Goal: Information Seeking & Learning: Understand process/instructions

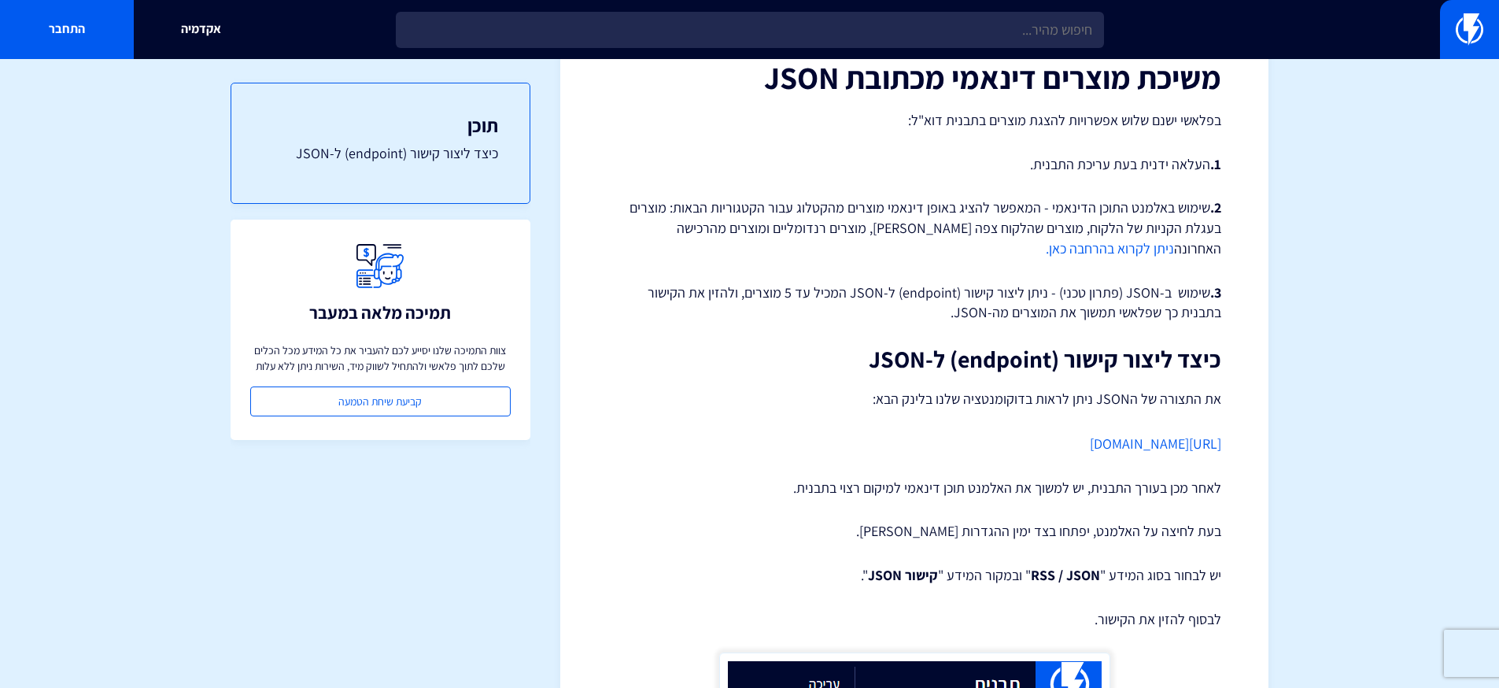
scroll to position [107, 0]
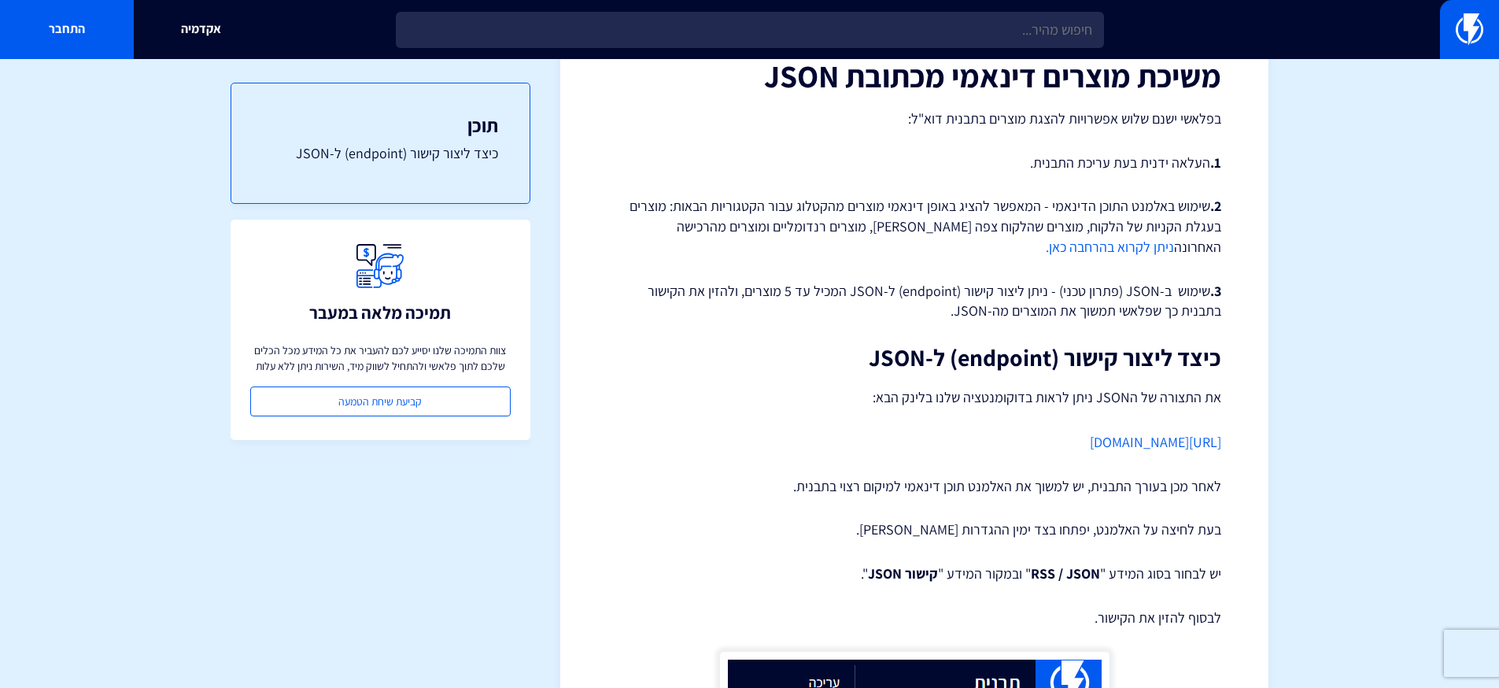
click at [1163, 446] on link "https://flashy.app/docs/" at bounding box center [1155, 442] width 131 height 18
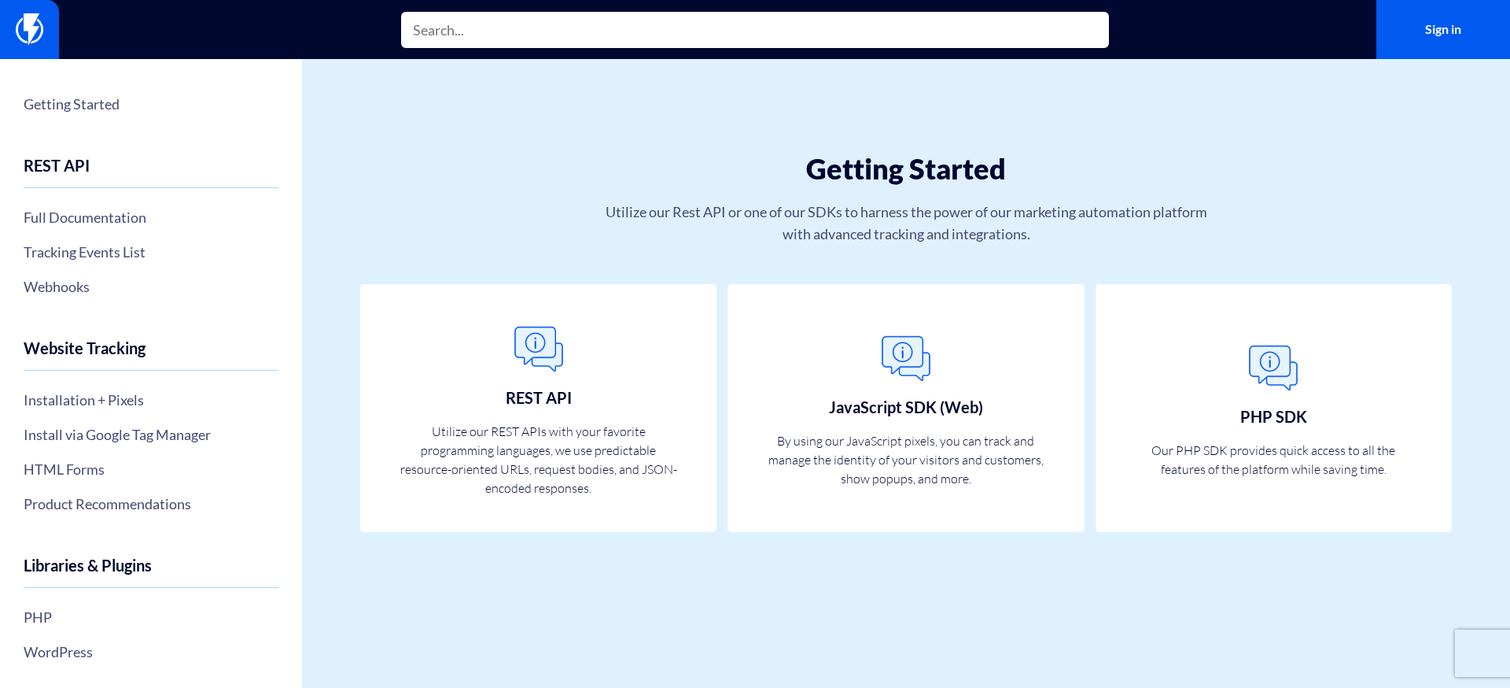
click at [546, 36] on input "text" at bounding box center [755, 30] width 708 height 36
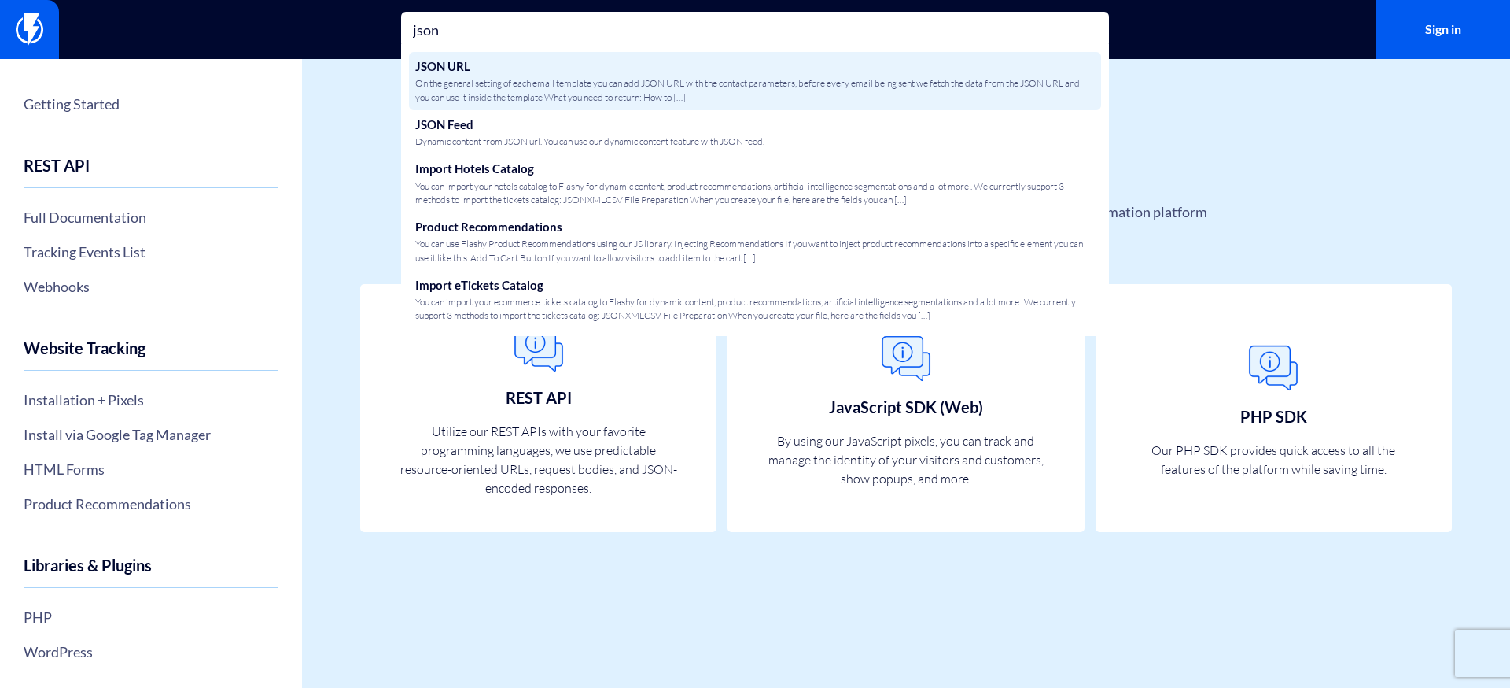
type input "json"
click at [559, 83] on span "On the general setting of each email template you can add JSON URL with the con…" at bounding box center [755, 89] width 680 height 27
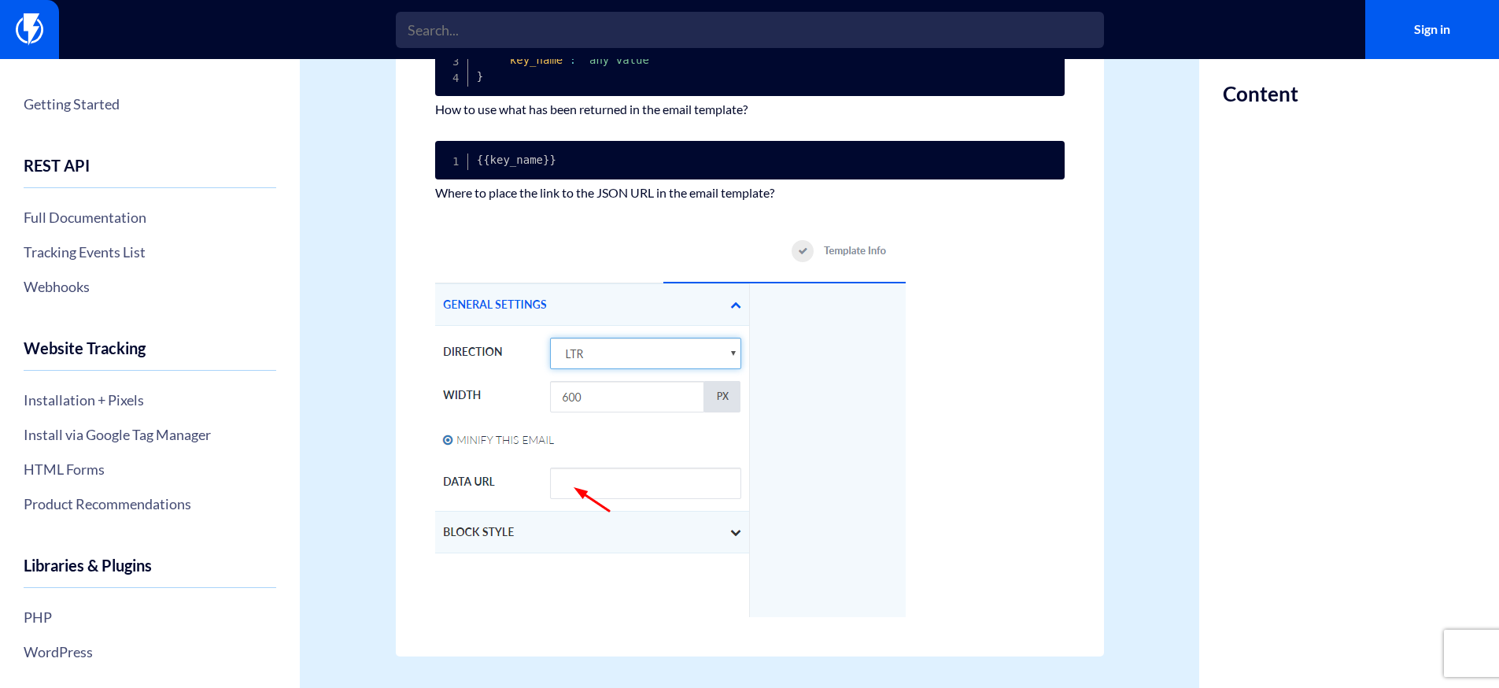
scroll to position [312, 0]
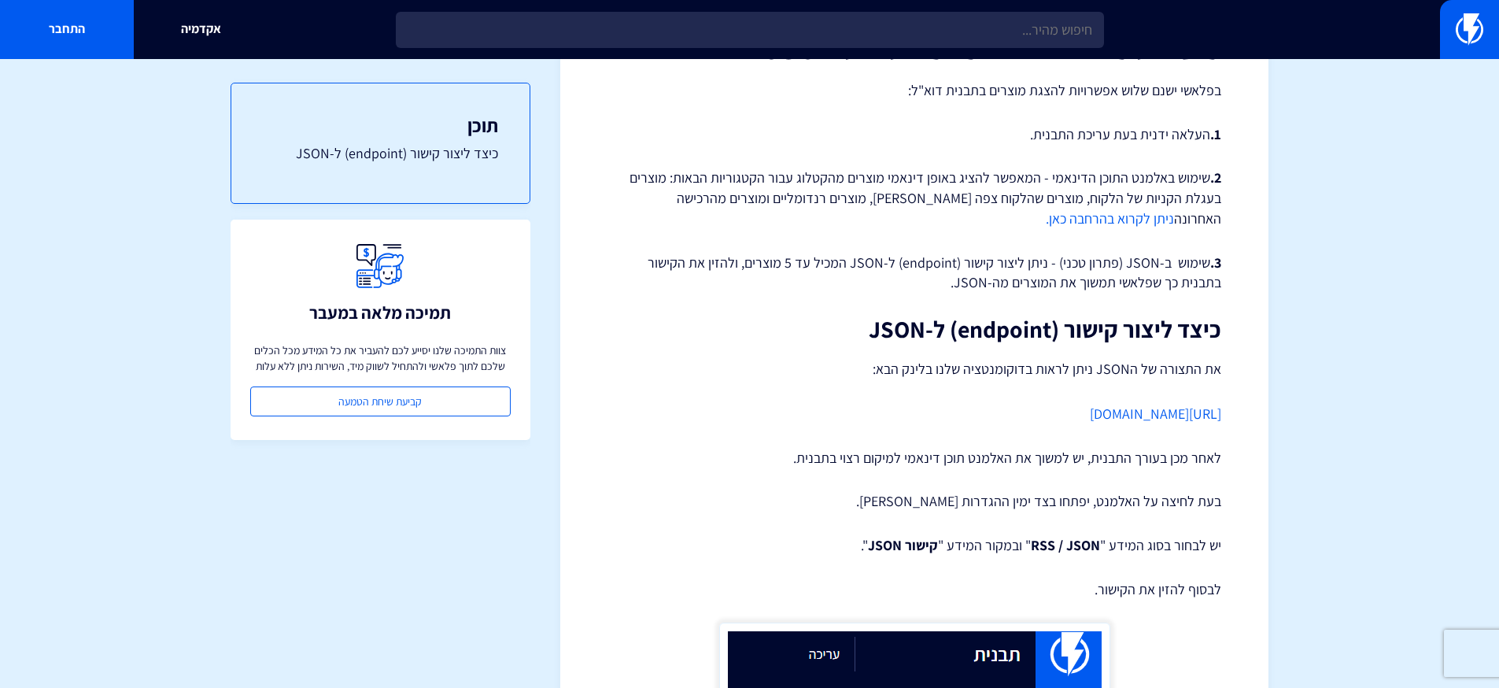
scroll to position [68, 0]
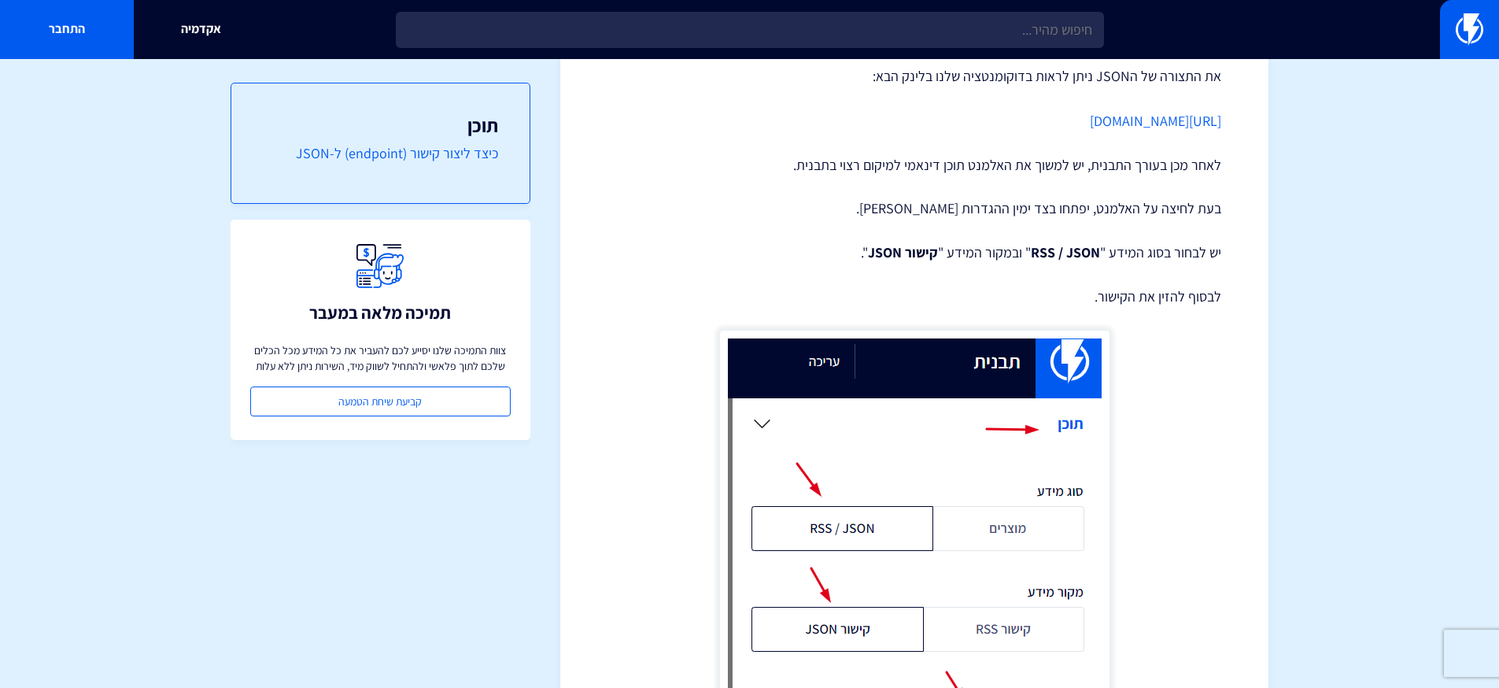
click at [400, 156] on link "כיצד ליצור קישור (endpoint) ל-JSON" at bounding box center [380, 153] width 235 height 20
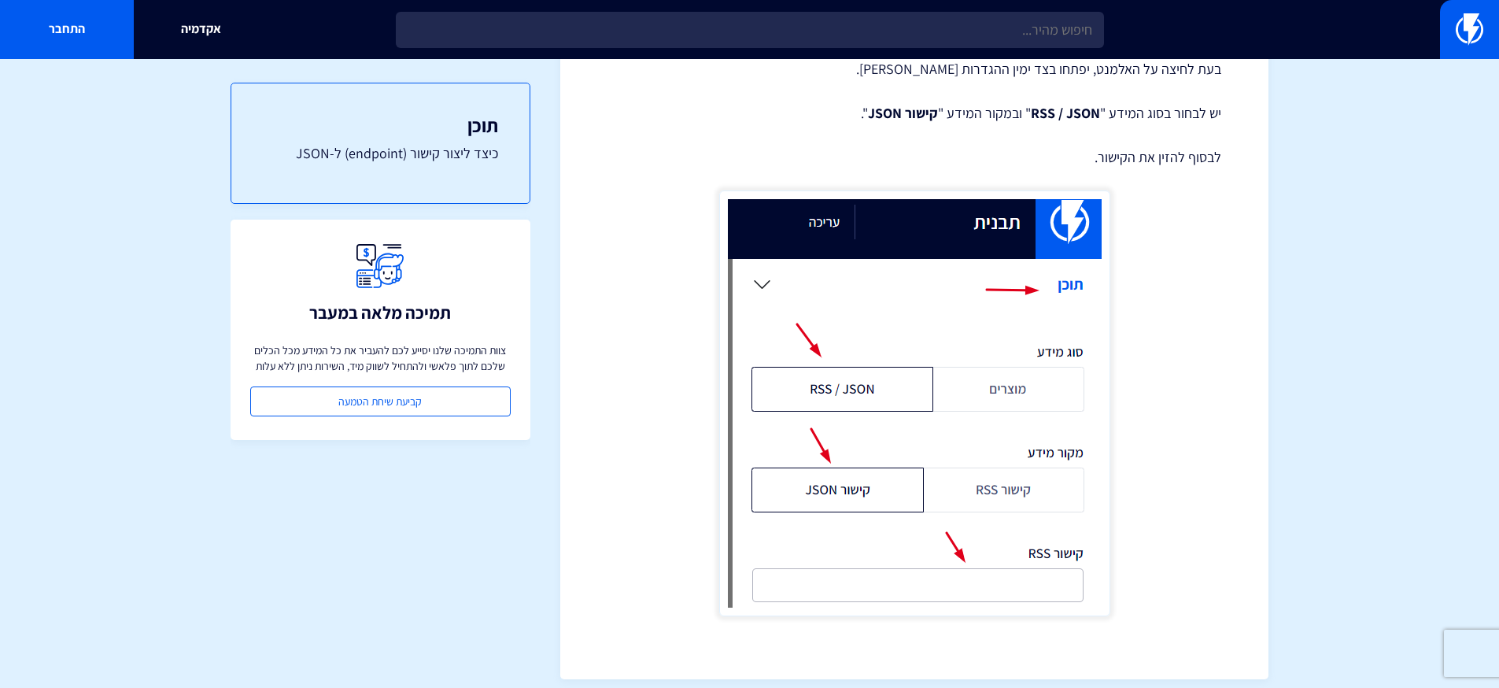
scroll to position [582, 0]
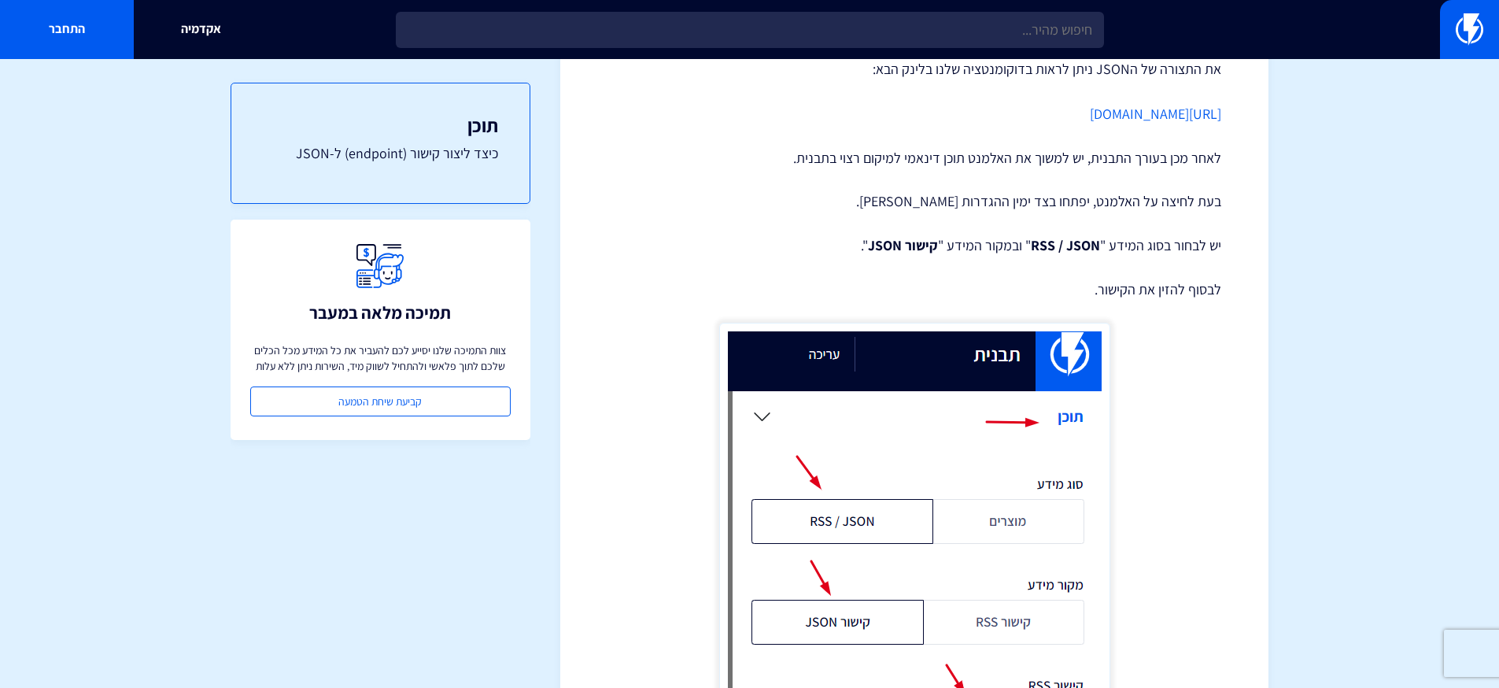
scroll to position [428, 0]
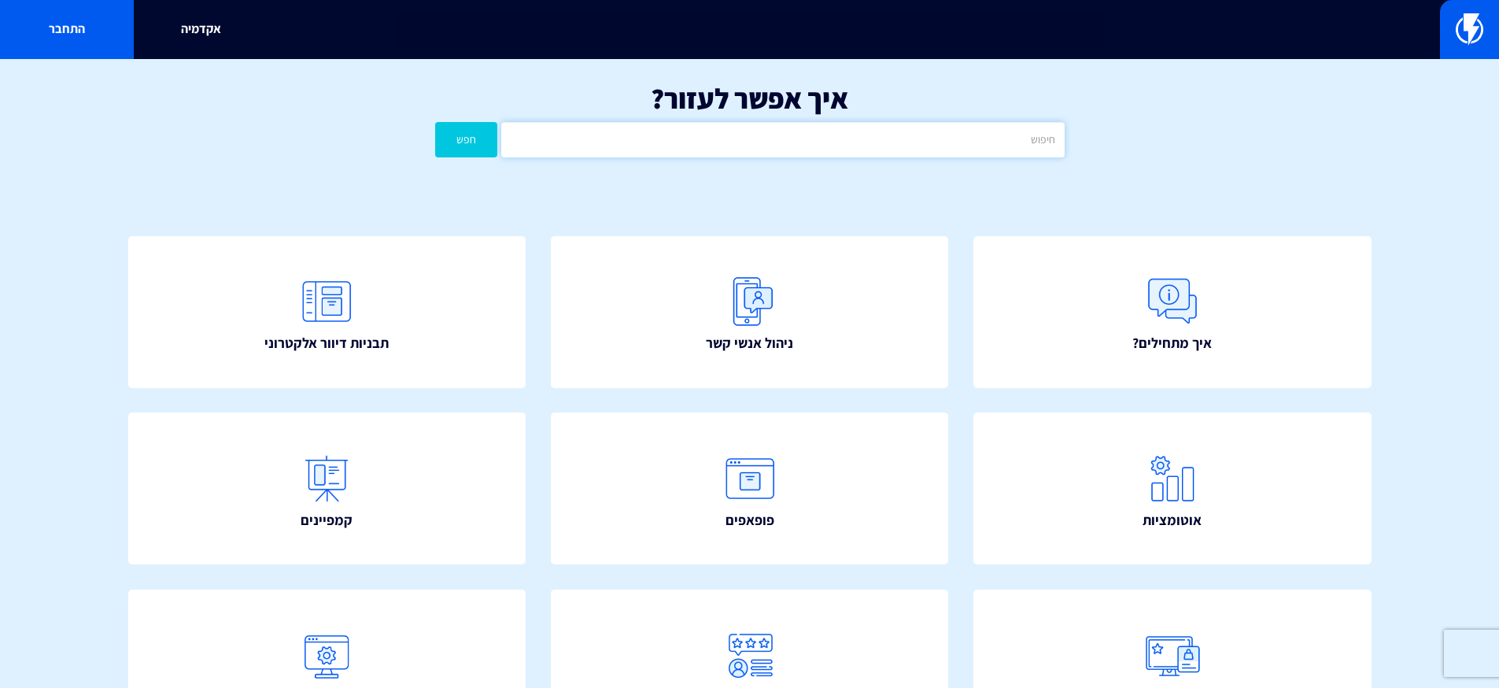
click at [964, 133] on input "text" at bounding box center [782, 139] width 563 height 35
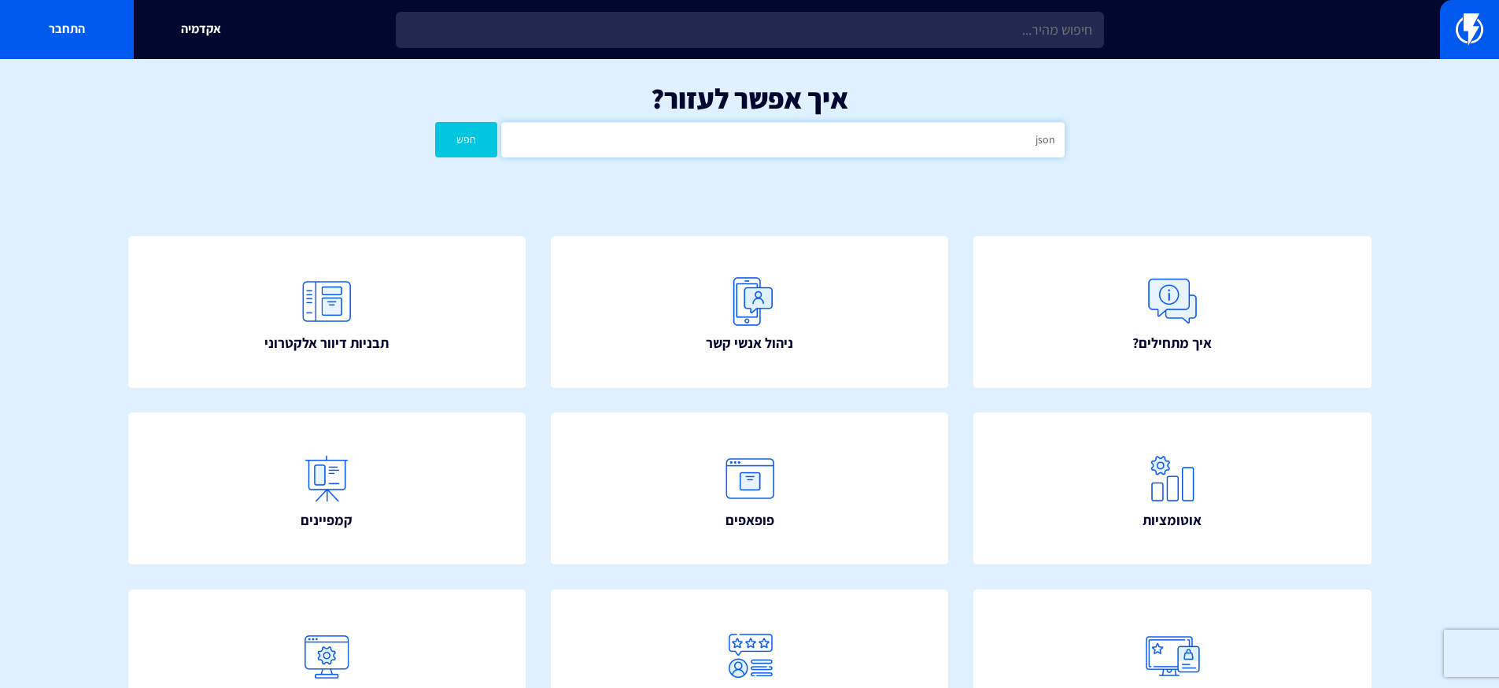
type input "json"
click at [435, 122] on button "חפש" at bounding box center [466, 139] width 63 height 35
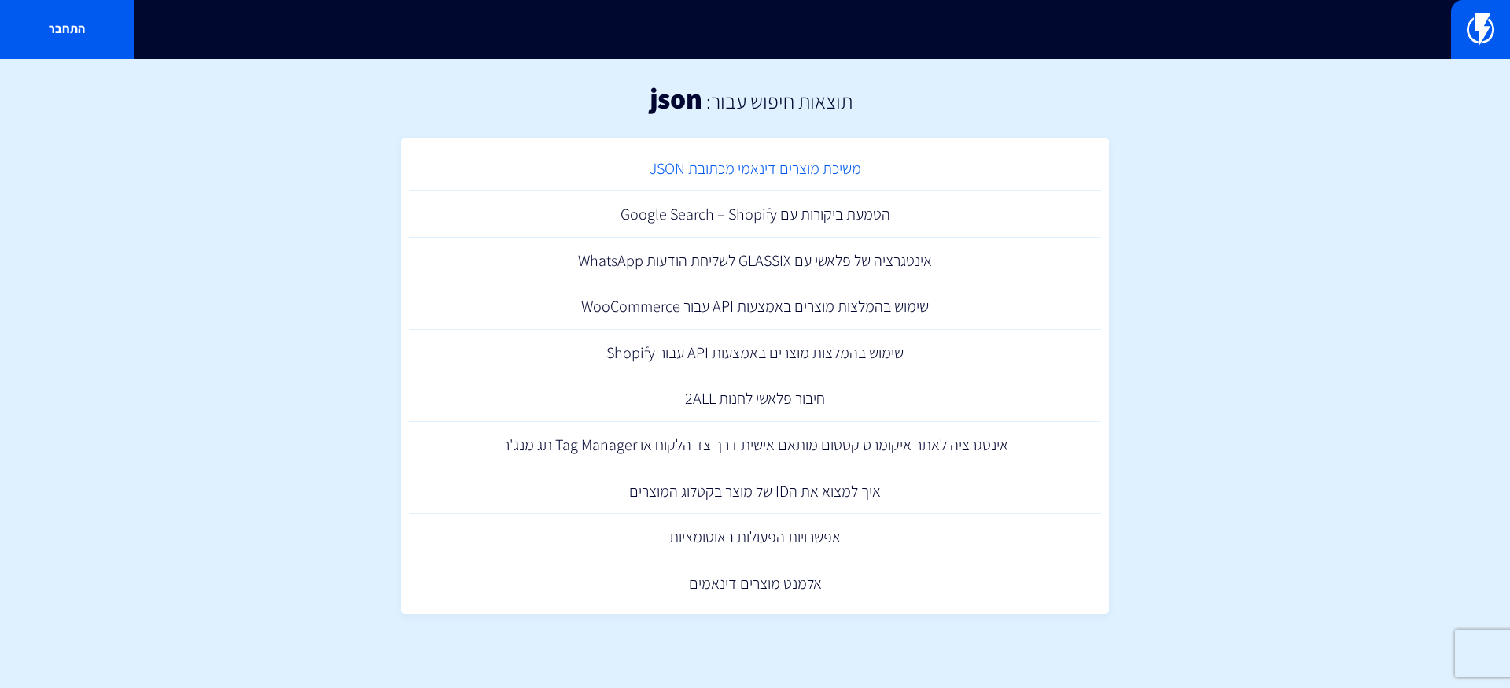
click at [829, 167] on link "משיכת מוצרים דינאמי מכתובת JSON" at bounding box center [755, 169] width 692 height 46
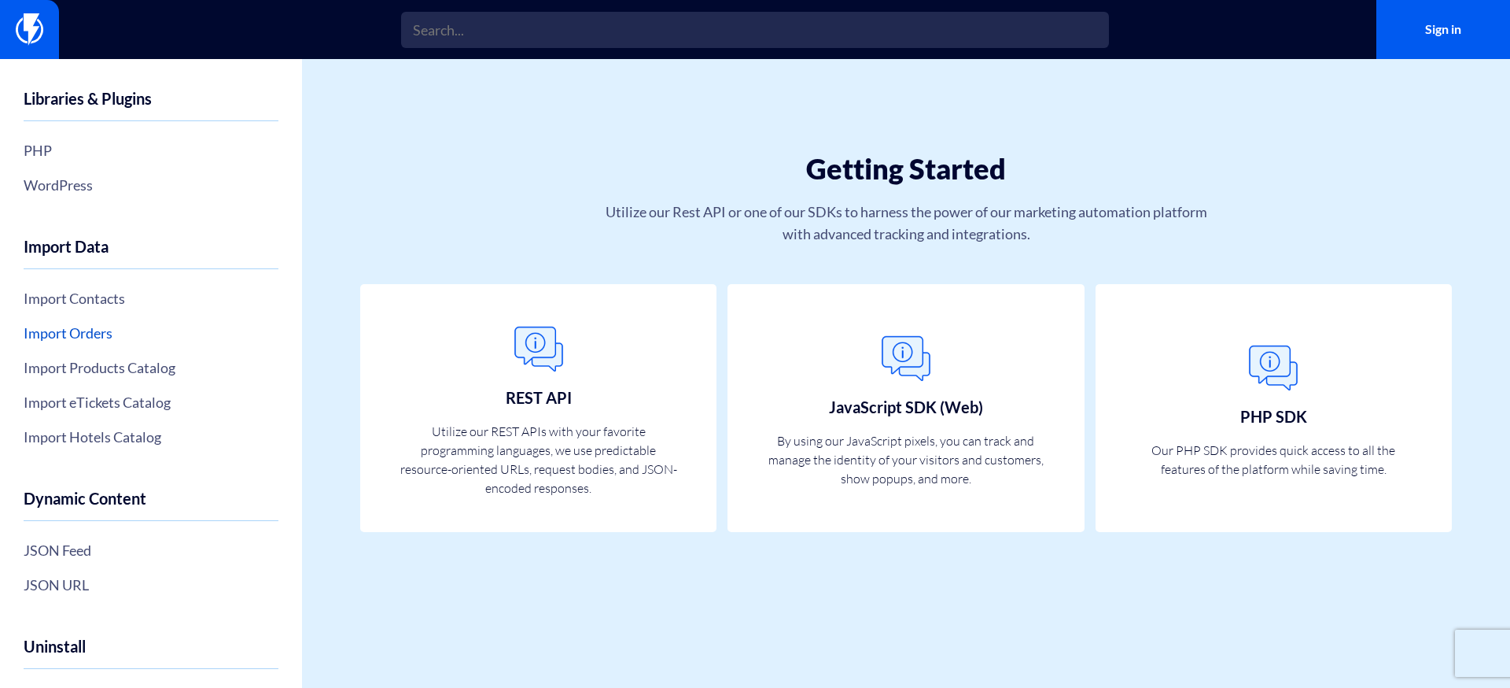
scroll to position [522, 0]
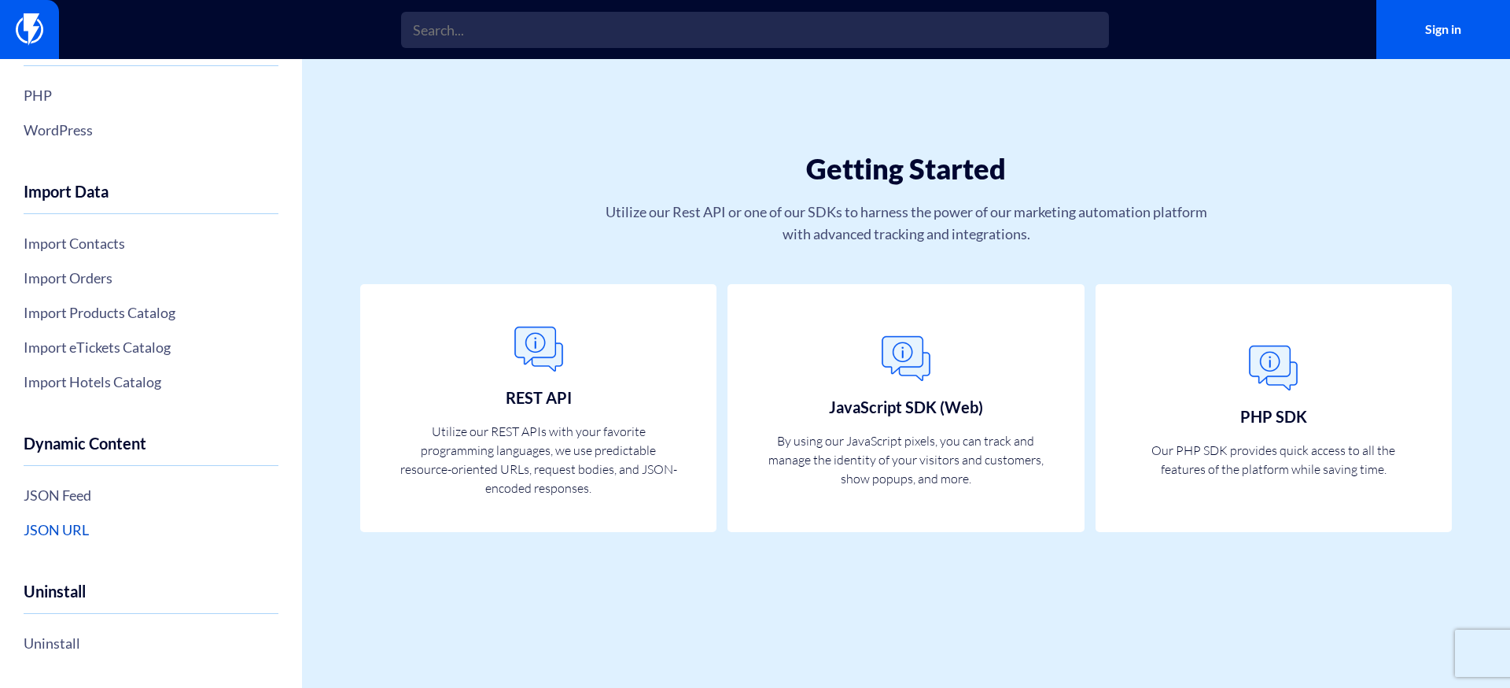
click at [72, 527] on link "JSON URL" at bounding box center [151, 529] width 255 height 27
click at [72, 507] on link "JSON Feed" at bounding box center [151, 494] width 255 height 27
drag, startPoint x: 76, startPoint y: 502, endPoint x: 1510, endPoint y: 258, distance: 1454.0
click at [0, 0] on body "Features Marketing Automation Convert, Enagage And Retain Your Customers Email …" at bounding box center [755, 344] width 1510 height 688
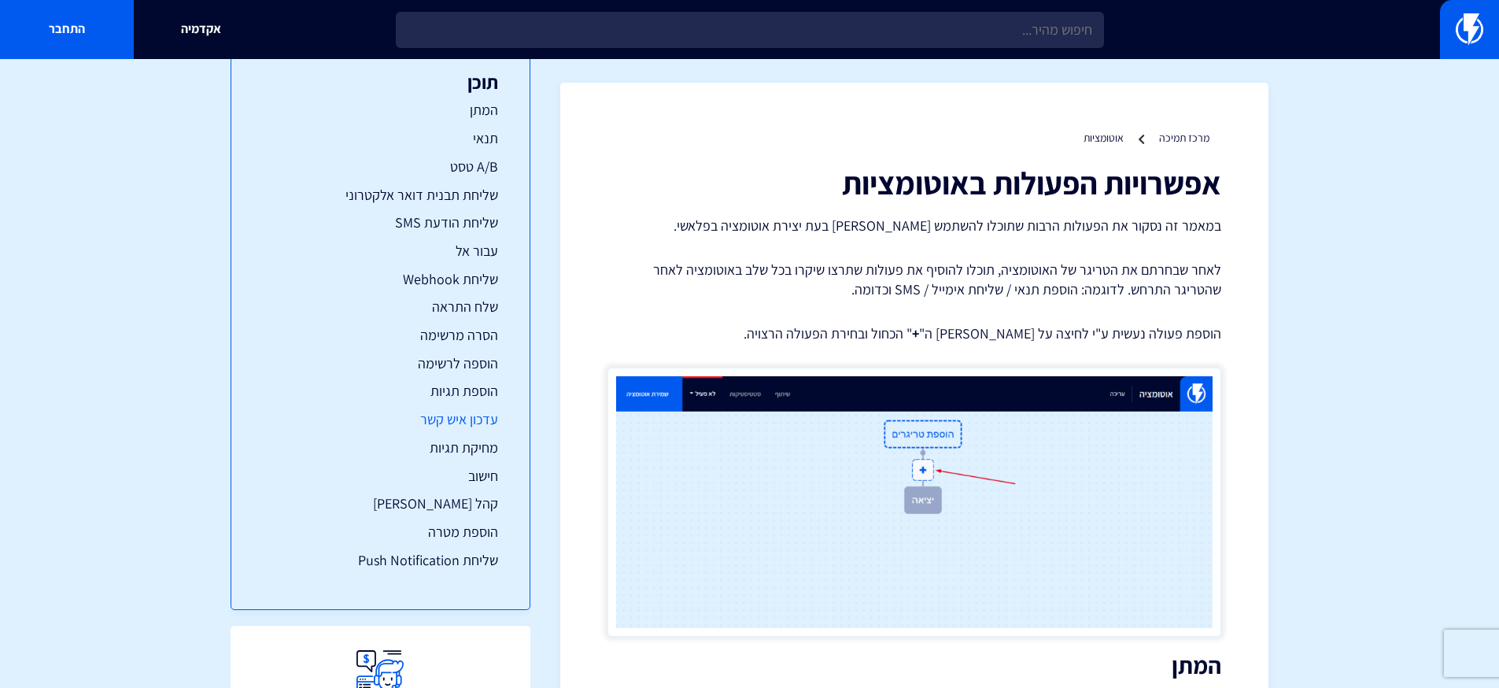
scroll to position [46, 0]
click at [461, 284] on link "שליחת Webhook" at bounding box center [380, 277] width 235 height 20
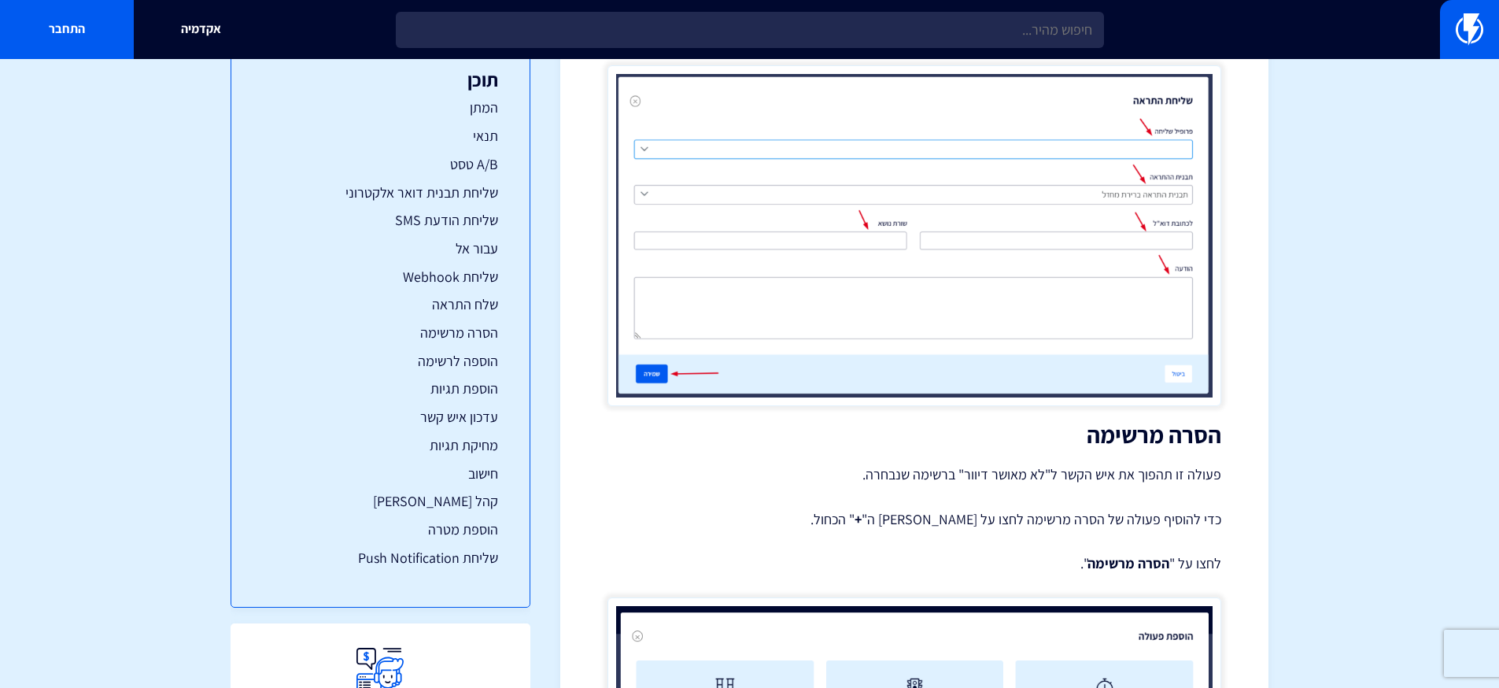
scroll to position [11654, 0]
